Goal: Information Seeking & Learning: Learn about a topic

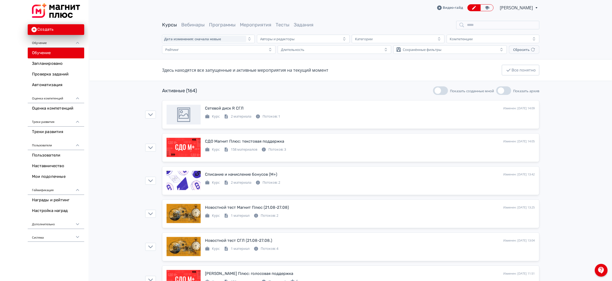
click at [612, 33] on html "React App Создать Обучение Обучение Запланировано Проверка заданий Автоматизаци…" at bounding box center [306, 140] width 612 height 281
click at [521, 109] on icon at bounding box center [521, 108] width 4 height 4
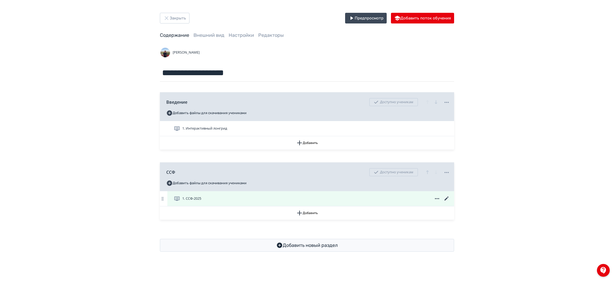
click at [355, 202] on div "1. ССФ-2025" at bounding box center [312, 198] width 276 height 6
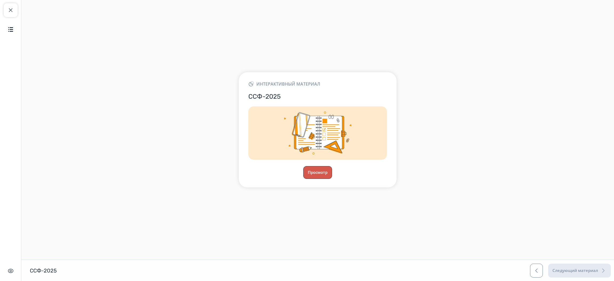
click at [321, 172] on button "Просмотр" at bounding box center [318, 172] width 29 height 13
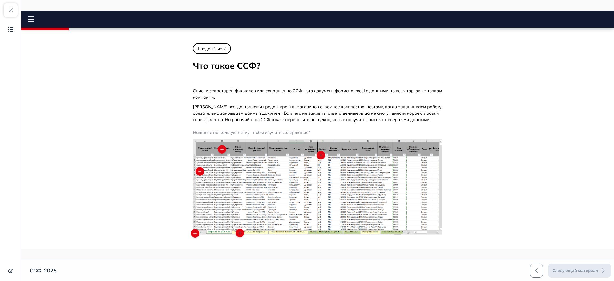
scroll to position [115, 0]
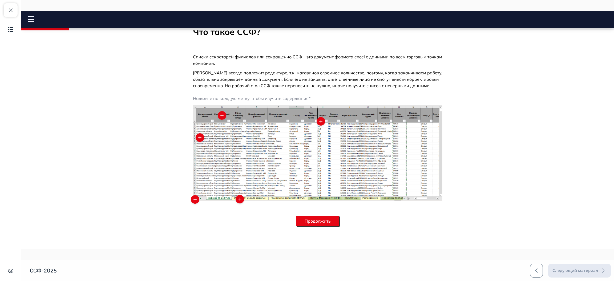
click at [326, 223] on button "Продолжить" at bounding box center [317, 221] width 43 height 11
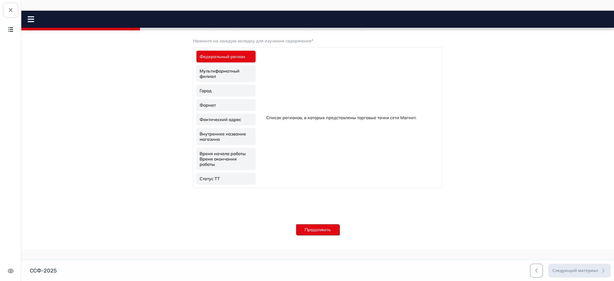
scroll to position [173, 0]
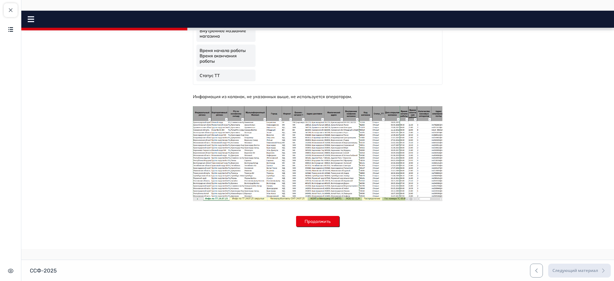
click at [312, 217] on button "Продолжить" at bounding box center [317, 221] width 43 height 11
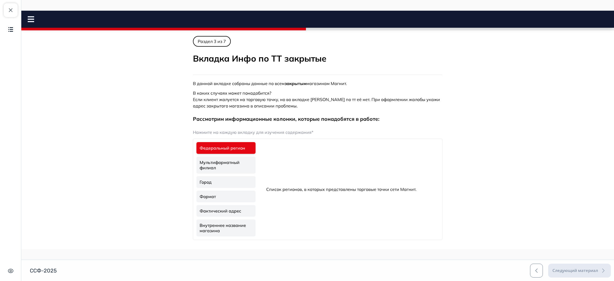
scroll to position [0, 0]
click at [29, 22] on rect at bounding box center [31, 21] width 6 height 1
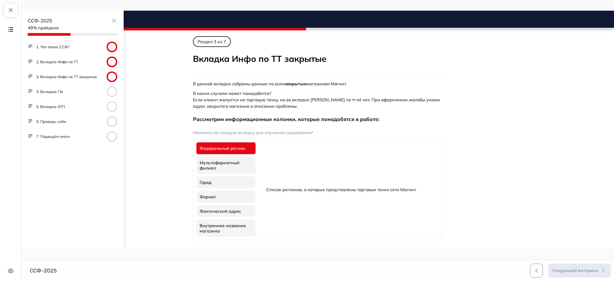
click at [107, 92] on circle at bounding box center [112, 91] width 11 height 11
click at [51, 93] on button "4. Вкладка ГМ" at bounding box center [49, 91] width 27 height 5
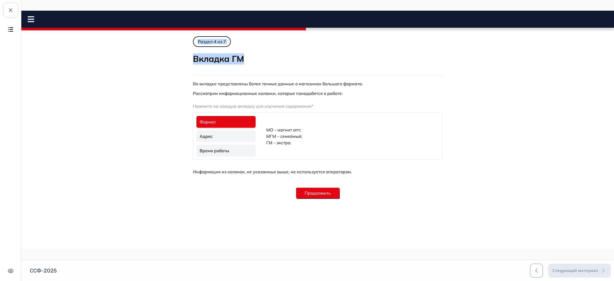
drag, startPoint x: 612, startPoint y: 62, endPoint x: 607, endPoint y: 19, distance: 42.7
click at [607, 36] on body "ССФ-2025 Close panel 48% пройдено" at bounding box center [317, 120] width 593 height 169
click at [28, 17] on icon at bounding box center [31, 19] width 6 height 6
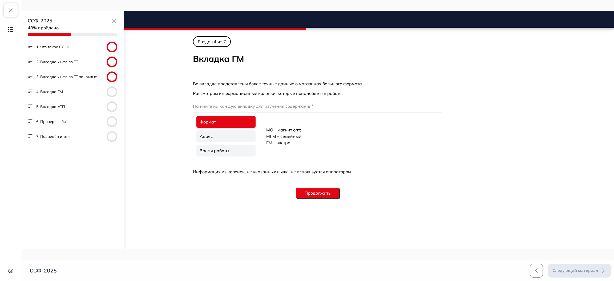
click at [59, 44] on div "1. Что такое ССФ?" at bounding box center [73, 47] width 90 height 11
drag, startPoint x: 59, startPoint y: 44, endPoint x: 57, endPoint y: 47, distance: 4.4
click at [57, 47] on div "1. Что такое ССФ?" at bounding box center [73, 47] width 90 height 11
click at [57, 47] on button "1. Что такое ССФ?" at bounding box center [52, 46] width 33 height 5
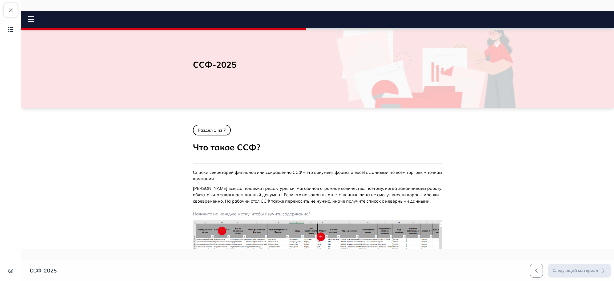
click at [31, 20] on icon at bounding box center [31, 19] width 6 height 6
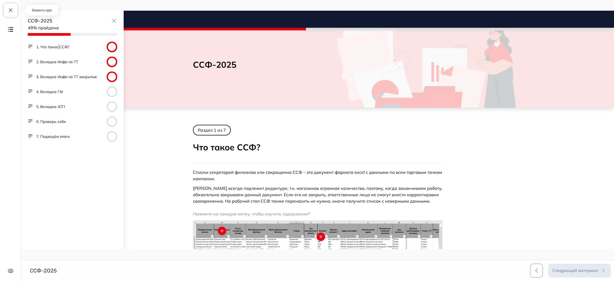
click at [5, 10] on button "Закрыть курс" at bounding box center [11, 10] width 14 height 14
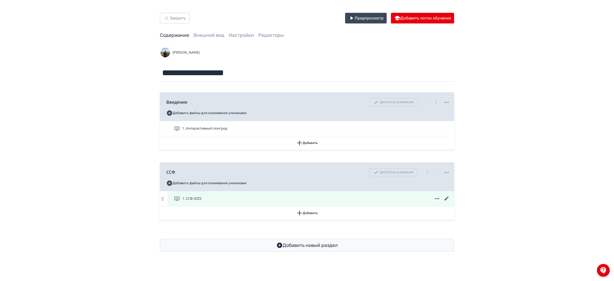
click at [446, 198] on icon at bounding box center [447, 198] width 6 height 6
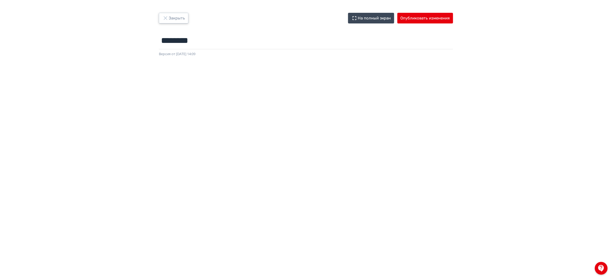
click at [185, 17] on button "Закрыть" at bounding box center [174, 18] width 30 height 11
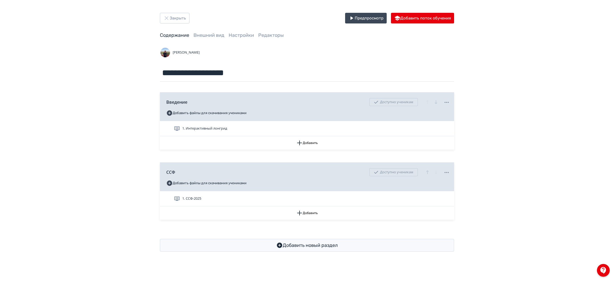
click at [119, 189] on div "**********" at bounding box center [307, 132] width 614 height 265
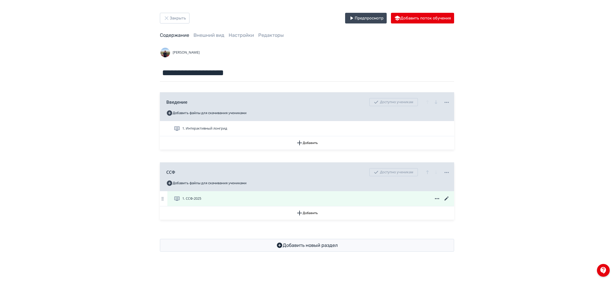
click at [238, 195] on div "1. ССФ-2025" at bounding box center [310, 198] width 287 height 15
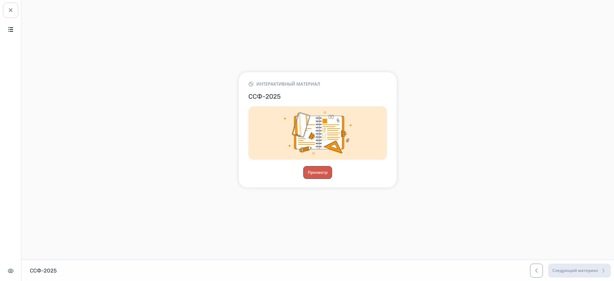
click at [319, 172] on button "Просмотр" at bounding box center [318, 172] width 29 height 13
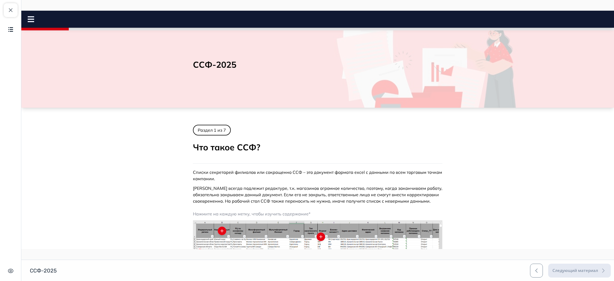
click at [33, 20] on icon at bounding box center [31, 19] width 6 height 6
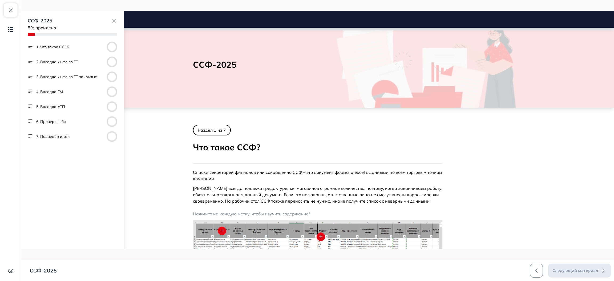
click at [107, 91] on circle at bounding box center [112, 91] width 11 height 11
click at [54, 91] on button "4. Вкладка ГМ" at bounding box center [49, 91] width 27 height 5
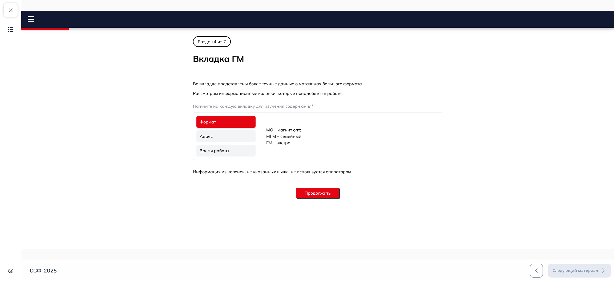
click at [34, 21] on icon at bounding box center [31, 19] width 6 height 6
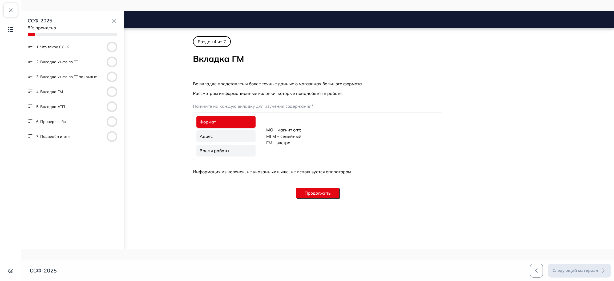
click at [55, 106] on button "5. Вкладка АТП" at bounding box center [50, 106] width 29 height 5
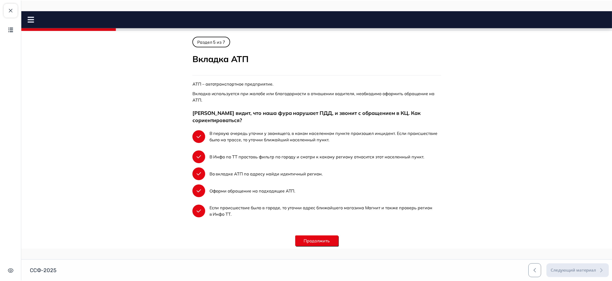
scroll to position [20, 0]
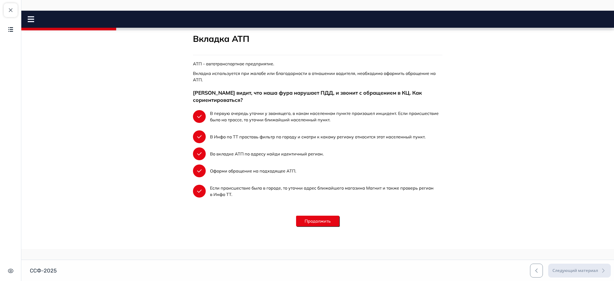
click at [30, 21] on icon at bounding box center [31, 19] width 6 height 6
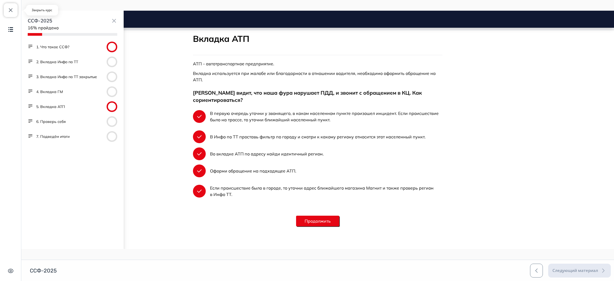
click at [9, 8] on span "button" at bounding box center [10, 10] width 6 height 6
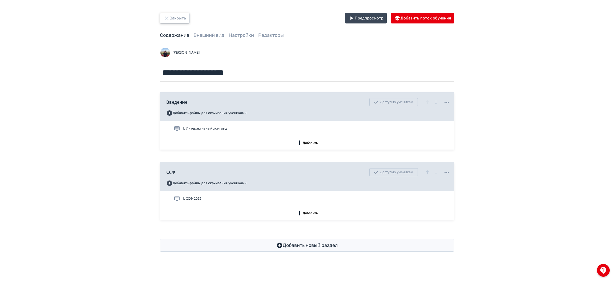
click at [177, 20] on button "Закрыть" at bounding box center [175, 18] width 30 height 11
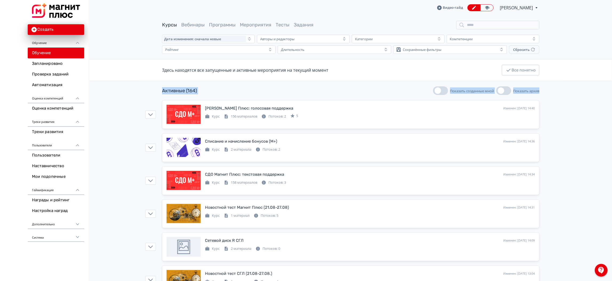
drag, startPoint x: 611, startPoint y: 81, endPoint x: 612, endPoint y: 85, distance: 4.3
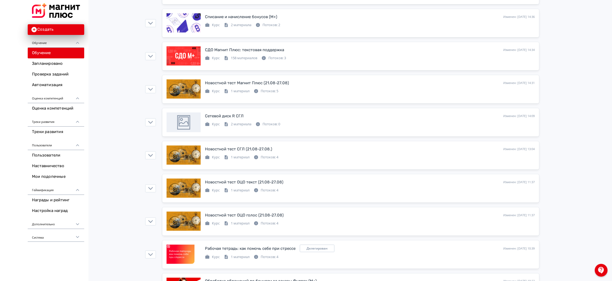
scroll to position [118, 0]
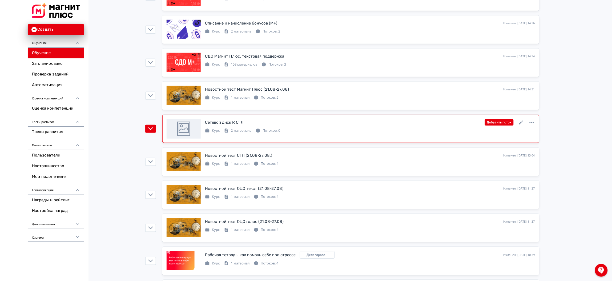
click at [354, 128] on div "Курс 2 материала Потоков: 0" at bounding box center [370, 130] width 330 height 6
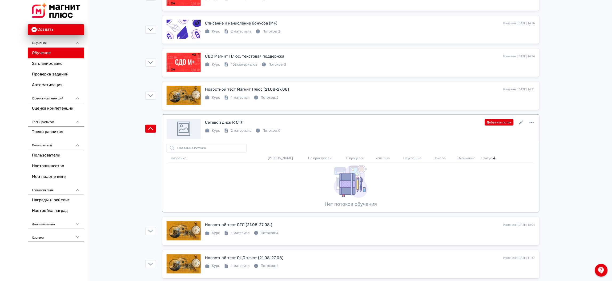
click at [394, 123] on div "Сетевой диск R СГЛ Изменен: [DATE] 14:09 Добавить поток" at bounding box center [370, 122] width 330 height 7
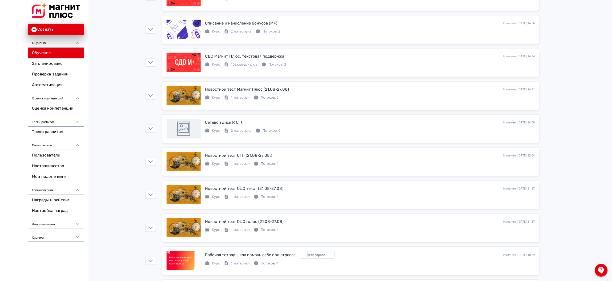
scroll to position [0, 0]
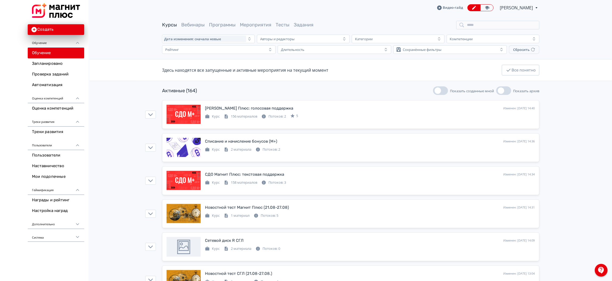
click at [508, 91] on button "Показать архив" at bounding box center [504, 90] width 15 height 9
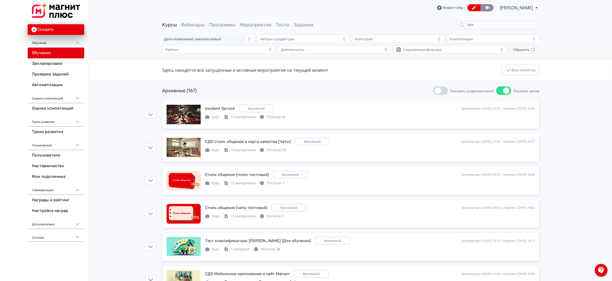
click at [485, 8] on icon at bounding box center [487, 7] width 4 height 3
